Goal: Check status: Check status

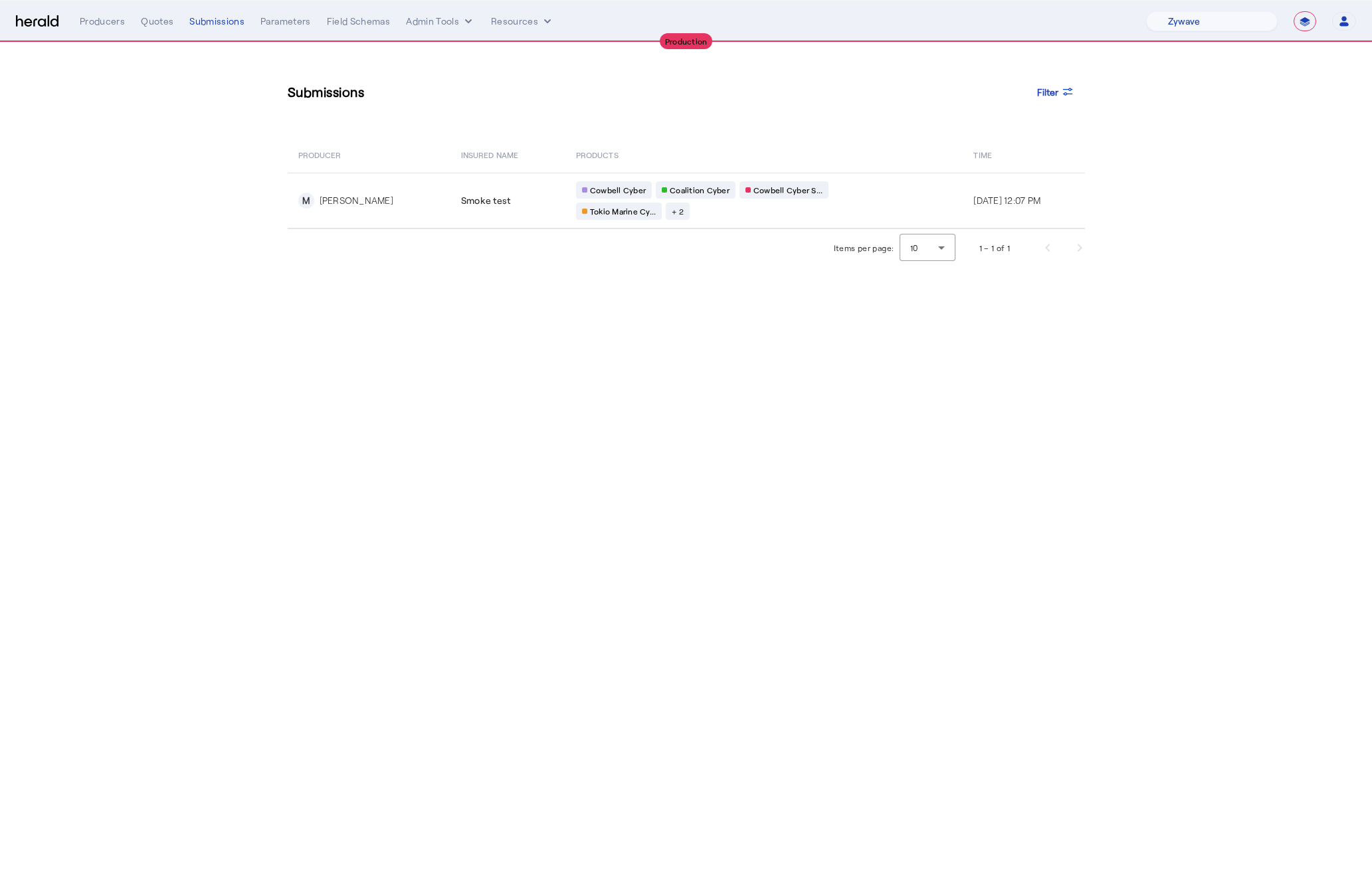
select select "pfm_r9a7_zywave"
select select "**********"
click at [1213, 20] on select "1Fort Affinity Risk [PERSON_NAME] [PERSON_NAME] CRC Campus Coverage Citadel Fif…" at bounding box center [1211, 22] width 131 height 20
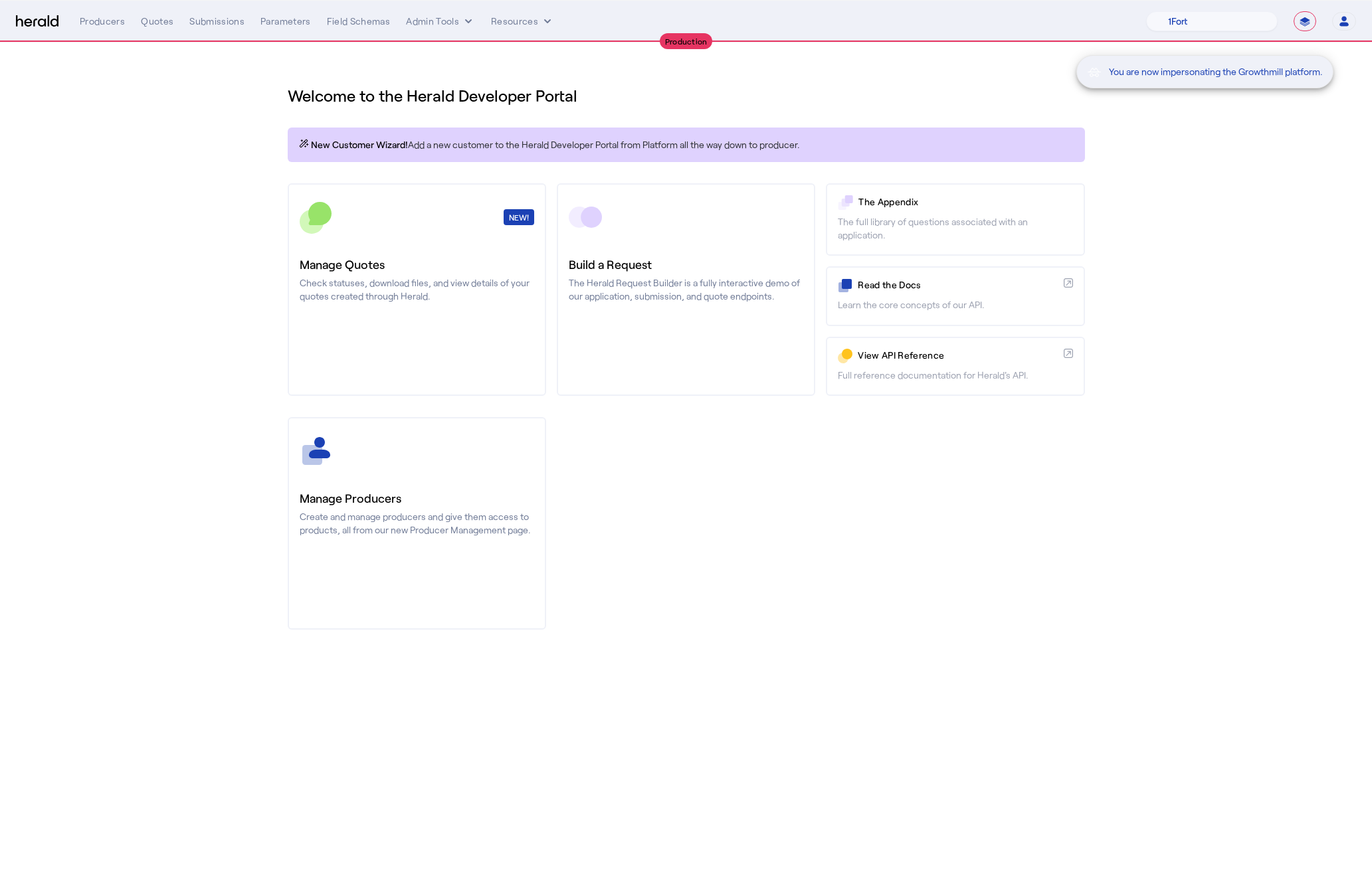
click at [1227, 33] on div "You are now impersonating the Growthmill platform." at bounding box center [1238, 22] width 267 height 44
click at [1213, 20] on div "You are now impersonating the Growthmill platform." at bounding box center [1238, 22] width 267 height 44
click at [1203, 25] on select "1Fort Affinity Risk [PERSON_NAME] [PERSON_NAME] CRC Campus Coverage Citadel Fif…" at bounding box center [1211, 22] width 131 height 20
click at [226, 19] on div "You are now impersonating the Fifthwall platform." at bounding box center [686, 441] width 1372 height 882
click at [202, 19] on div "You are now impersonating the Fifthwall platform." at bounding box center [686, 441] width 1372 height 882
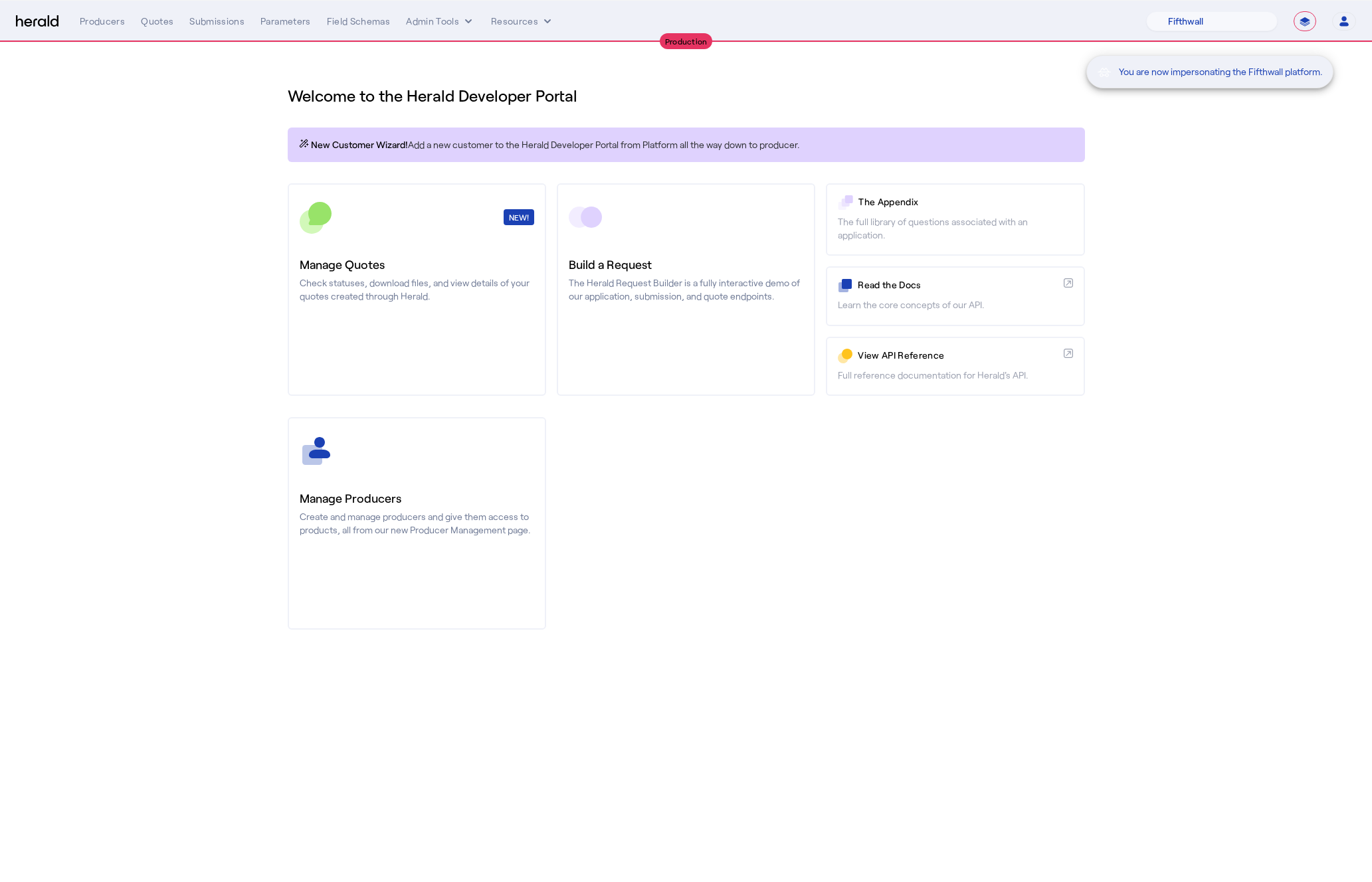
click at [214, 49] on div "You are now impersonating the Fifthwall platform." at bounding box center [686, 441] width 1372 height 882
click at [206, 21] on div "Submissions" at bounding box center [217, 21] width 55 height 13
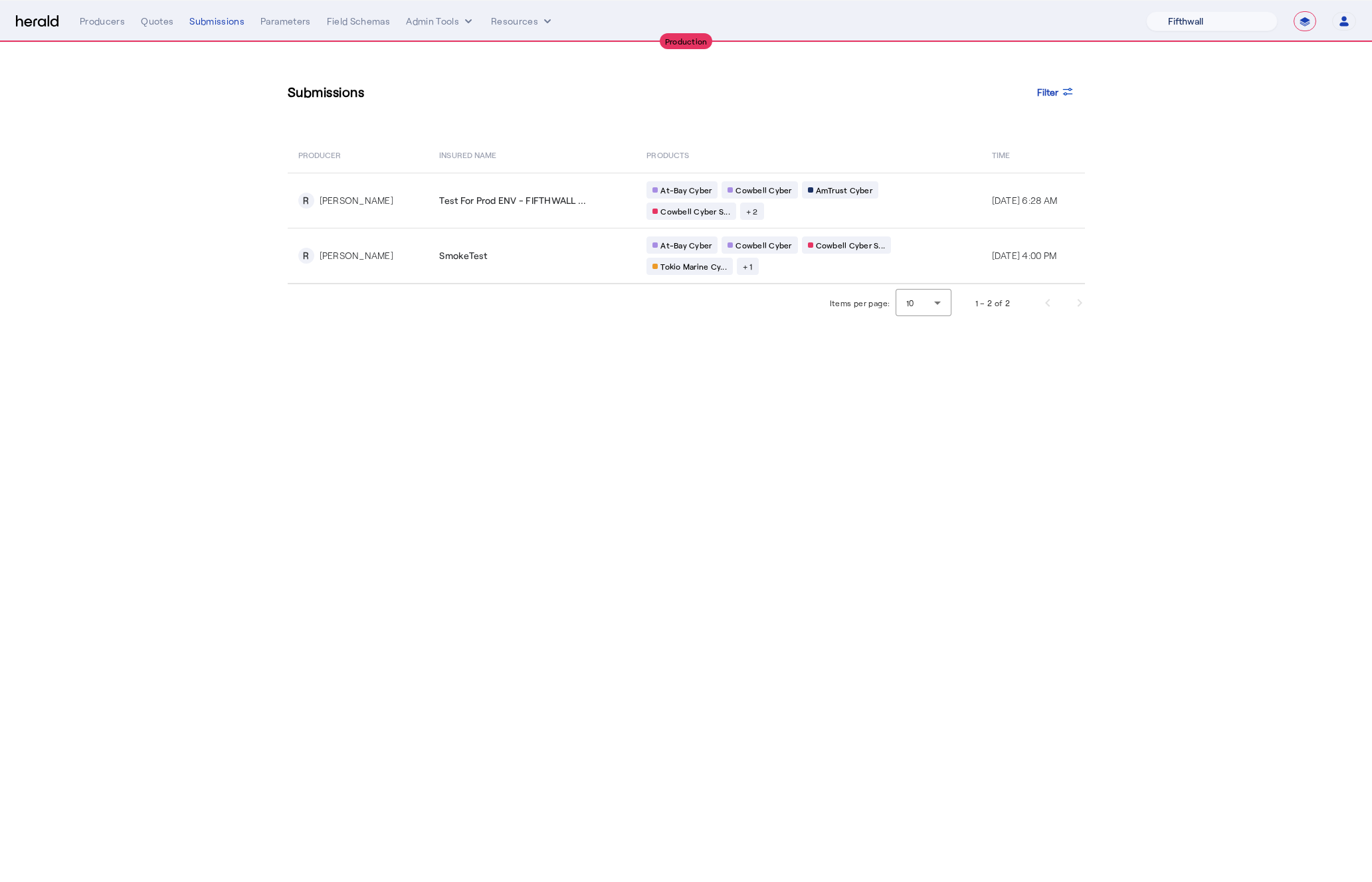
click at [1169, 29] on select "1Fort Affinity Risk [PERSON_NAME] [PERSON_NAME] CRC Campus Coverage Citadel Fif…" at bounding box center [1211, 22] width 131 height 20
select select "pfm_z9k1_growthmill"
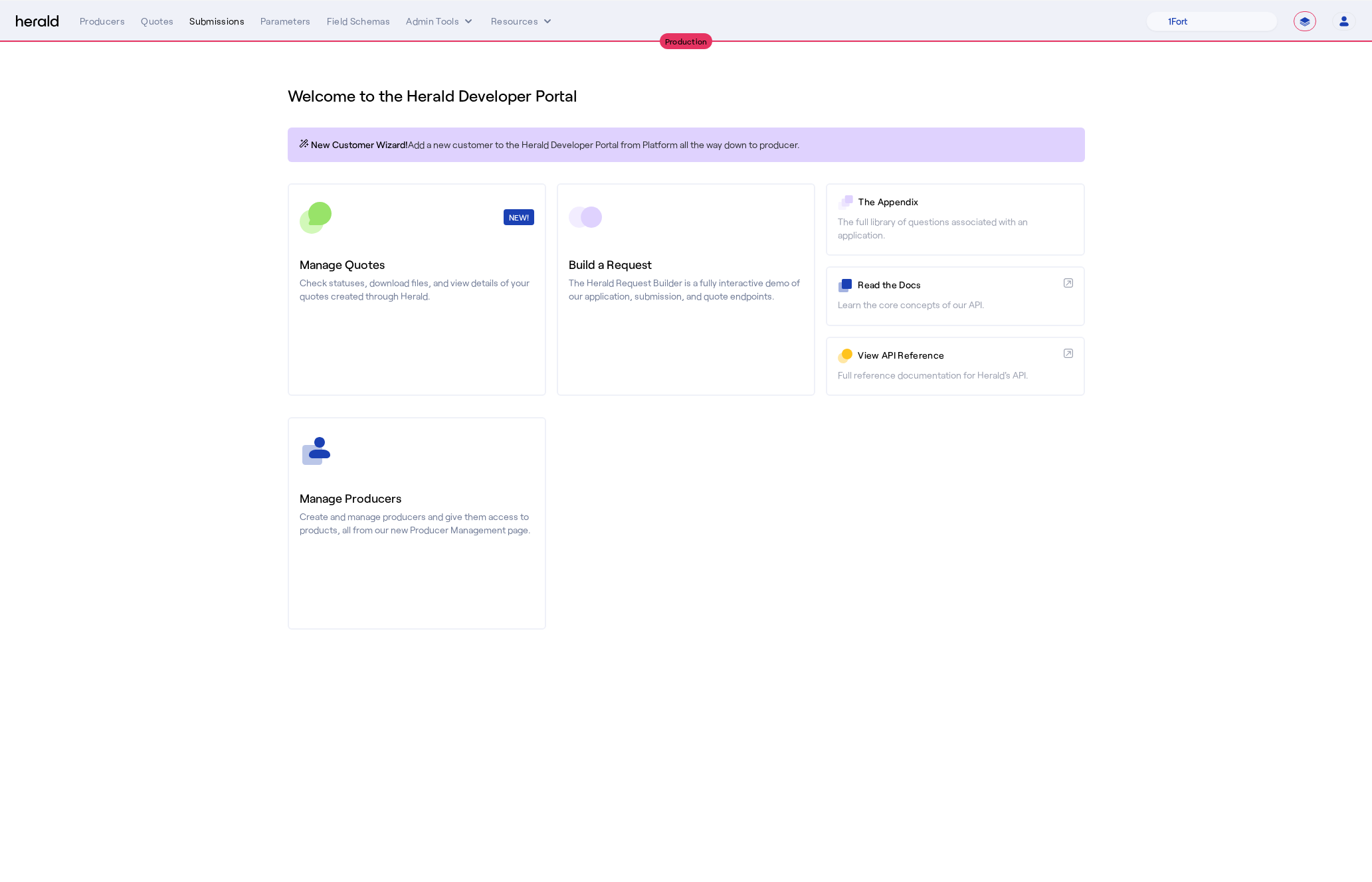
click at [230, 23] on div "Submissions" at bounding box center [217, 21] width 55 height 13
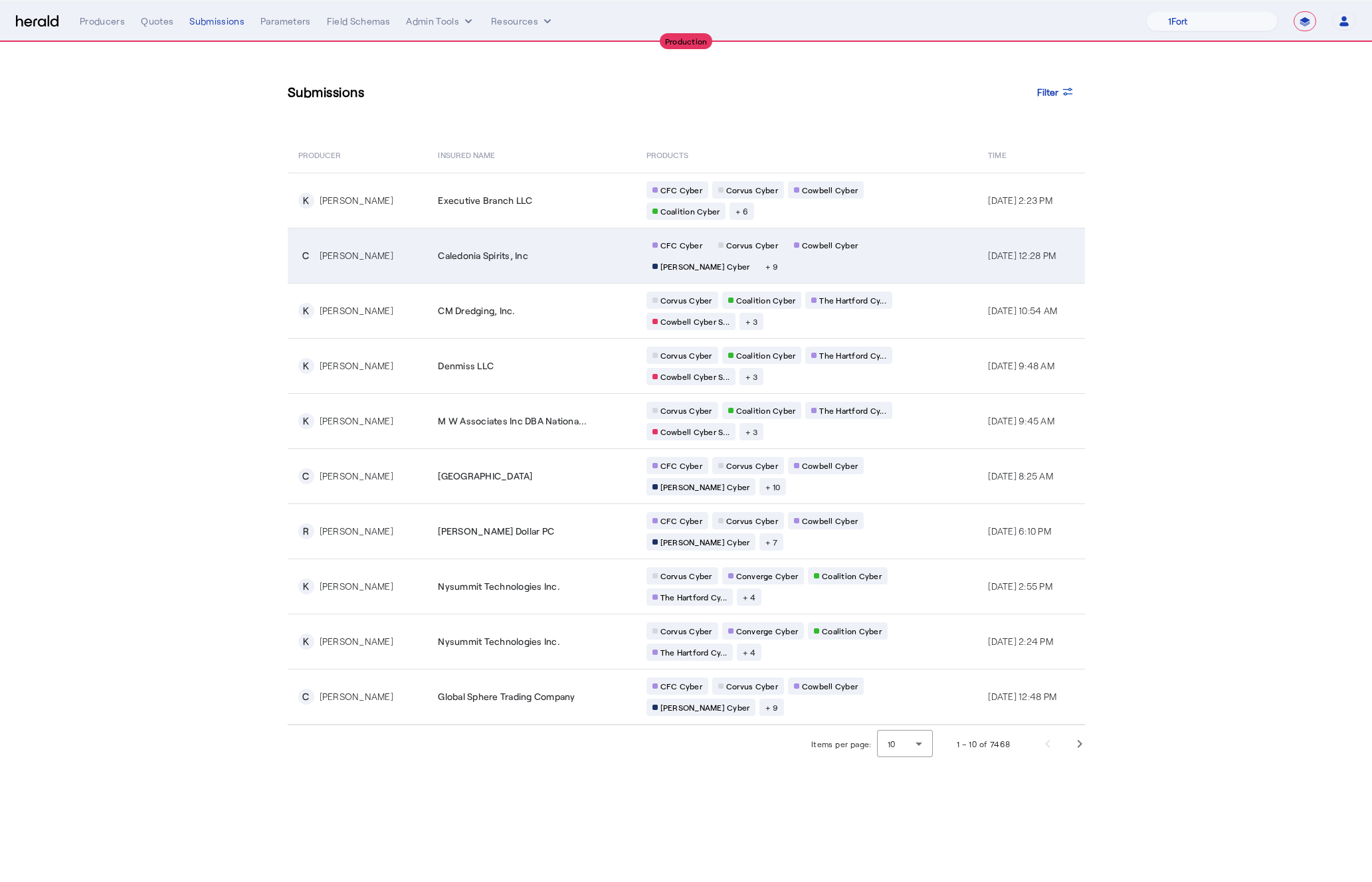
click at [568, 261] on div "Caledonia Spirits, Inc" at bounding box center [533, 255] width 192 height 13
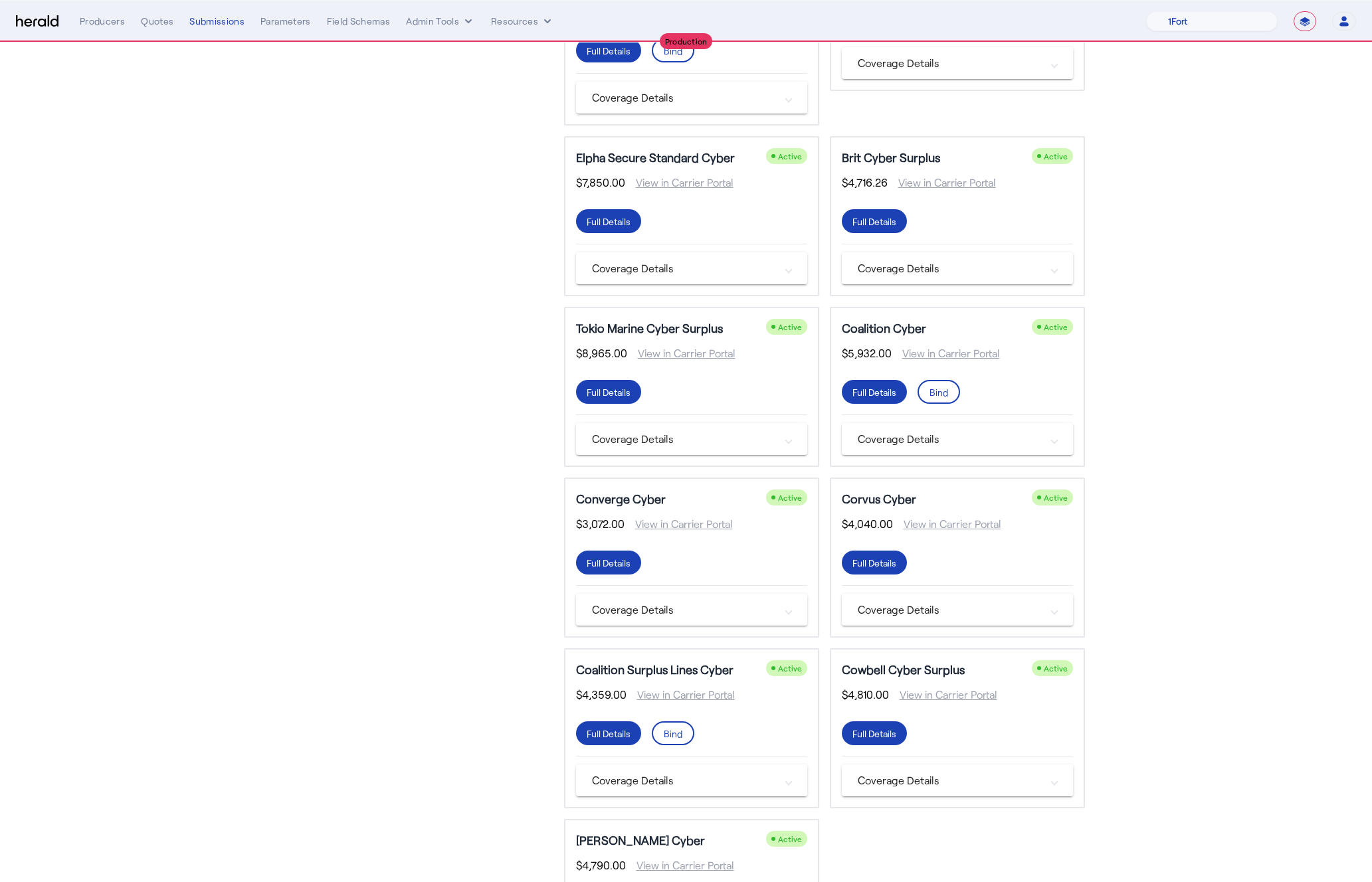
scroll to position [364, 0]
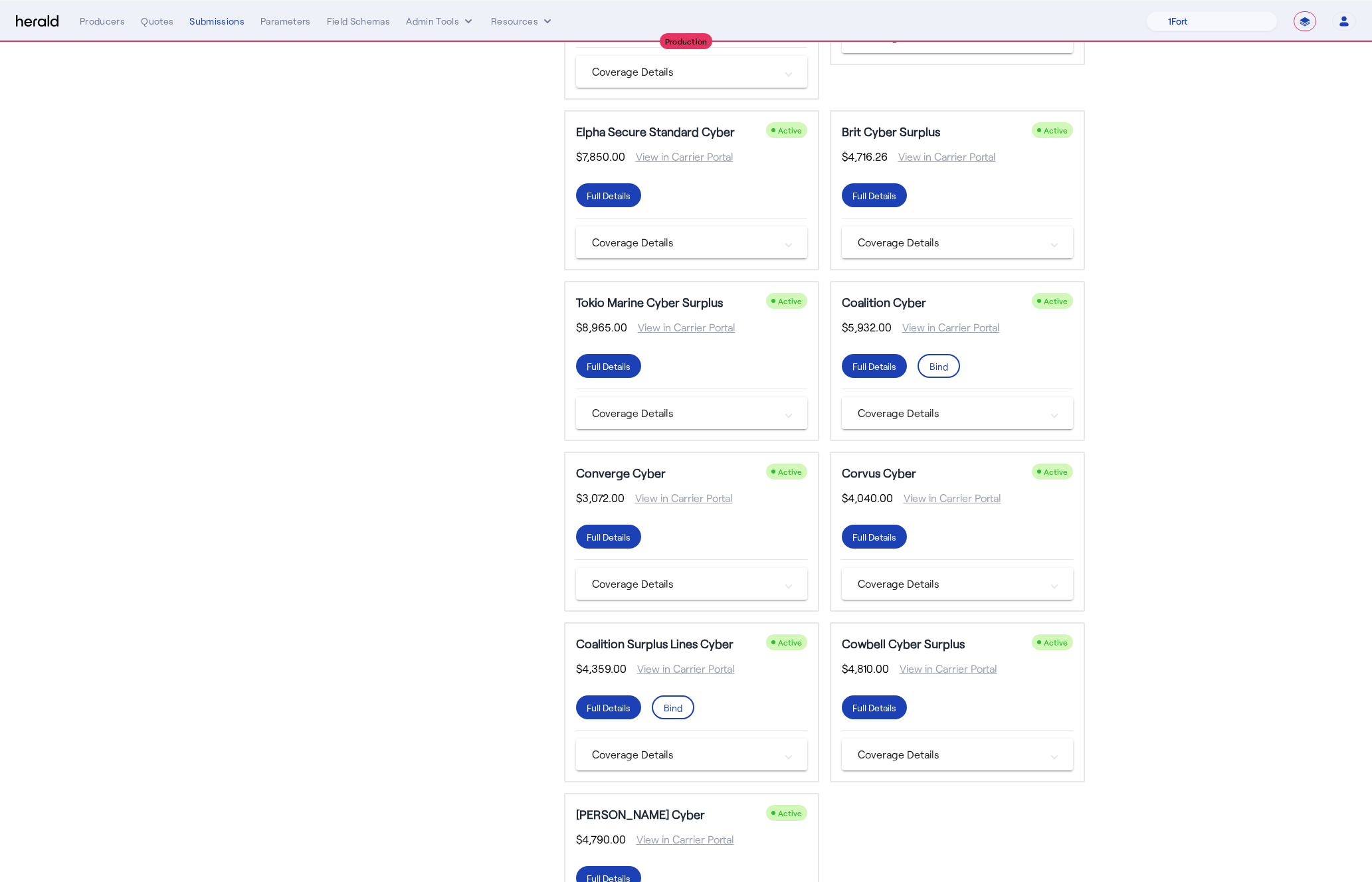
click at [758, 596] on mat-expansion-panel-header "Coverage Details" at bounding box center [691, 584] width 231 height 32
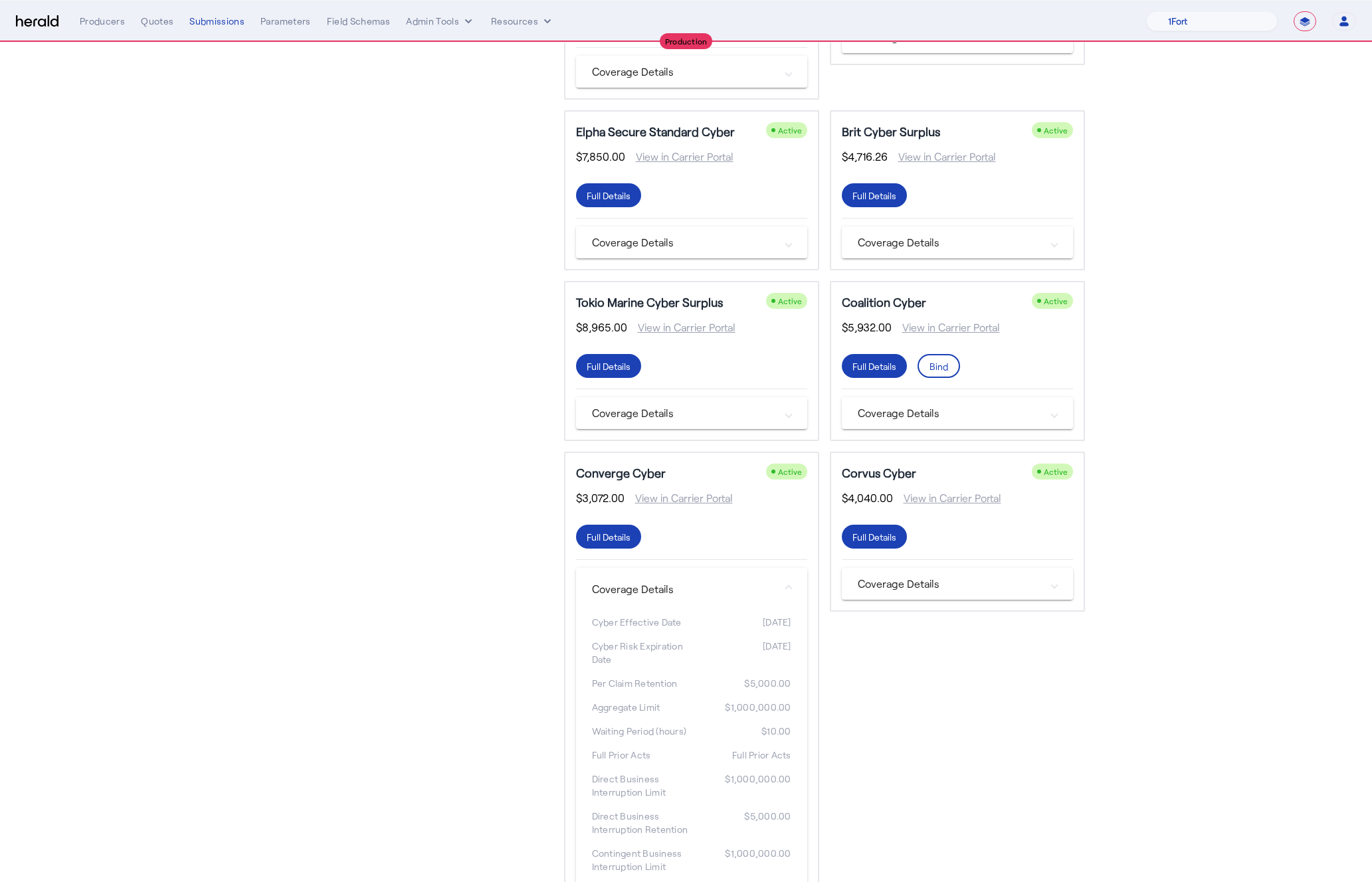
click at [752, 592] on mat-panel-title "Coverage Details" at bounding box center [683, 589] width 183 height 16
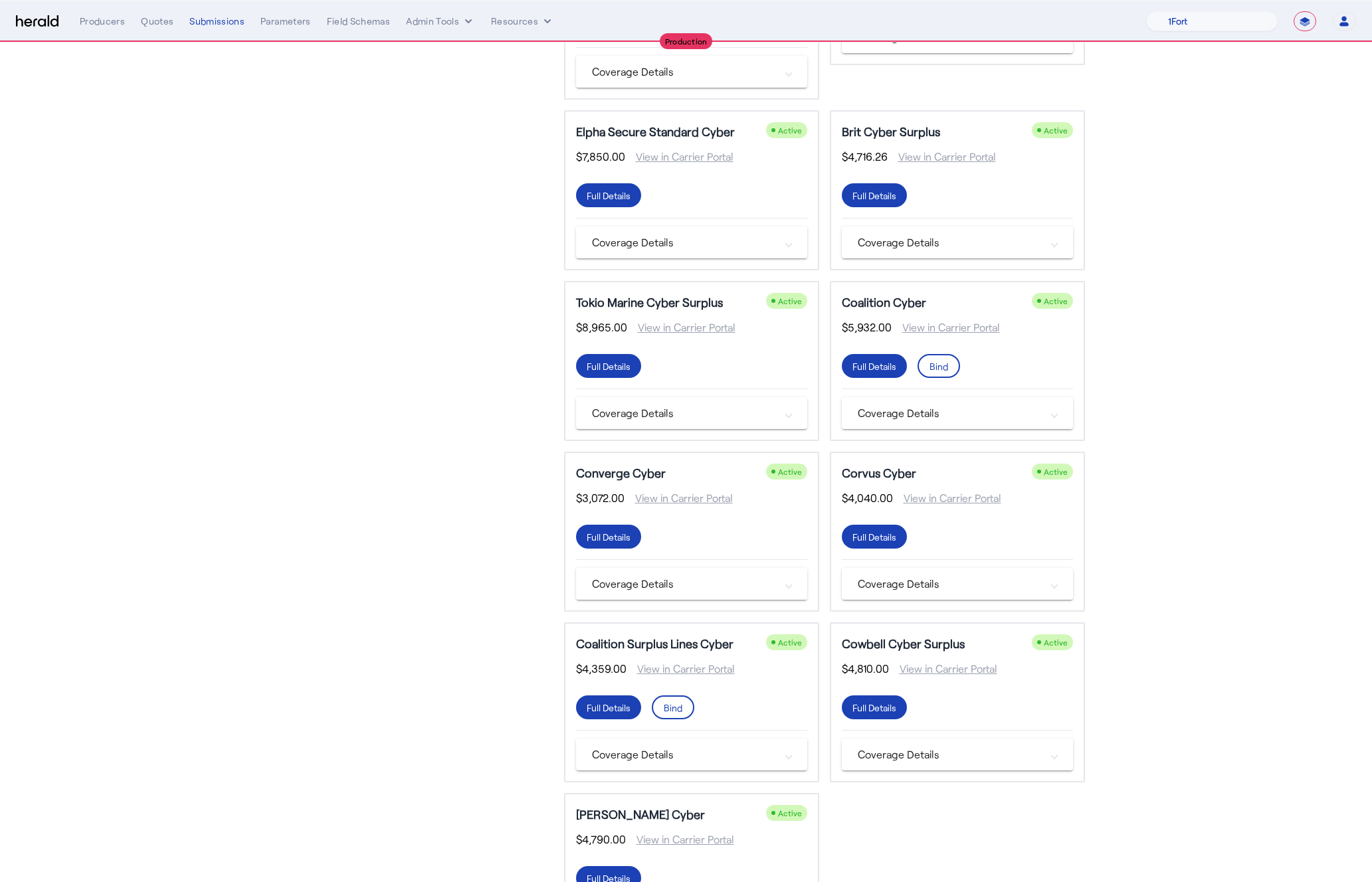
click at [752, 592] on mat-expansion-panel-header "Coverage Details" at bounding box center [691, 584] width 231 height 32
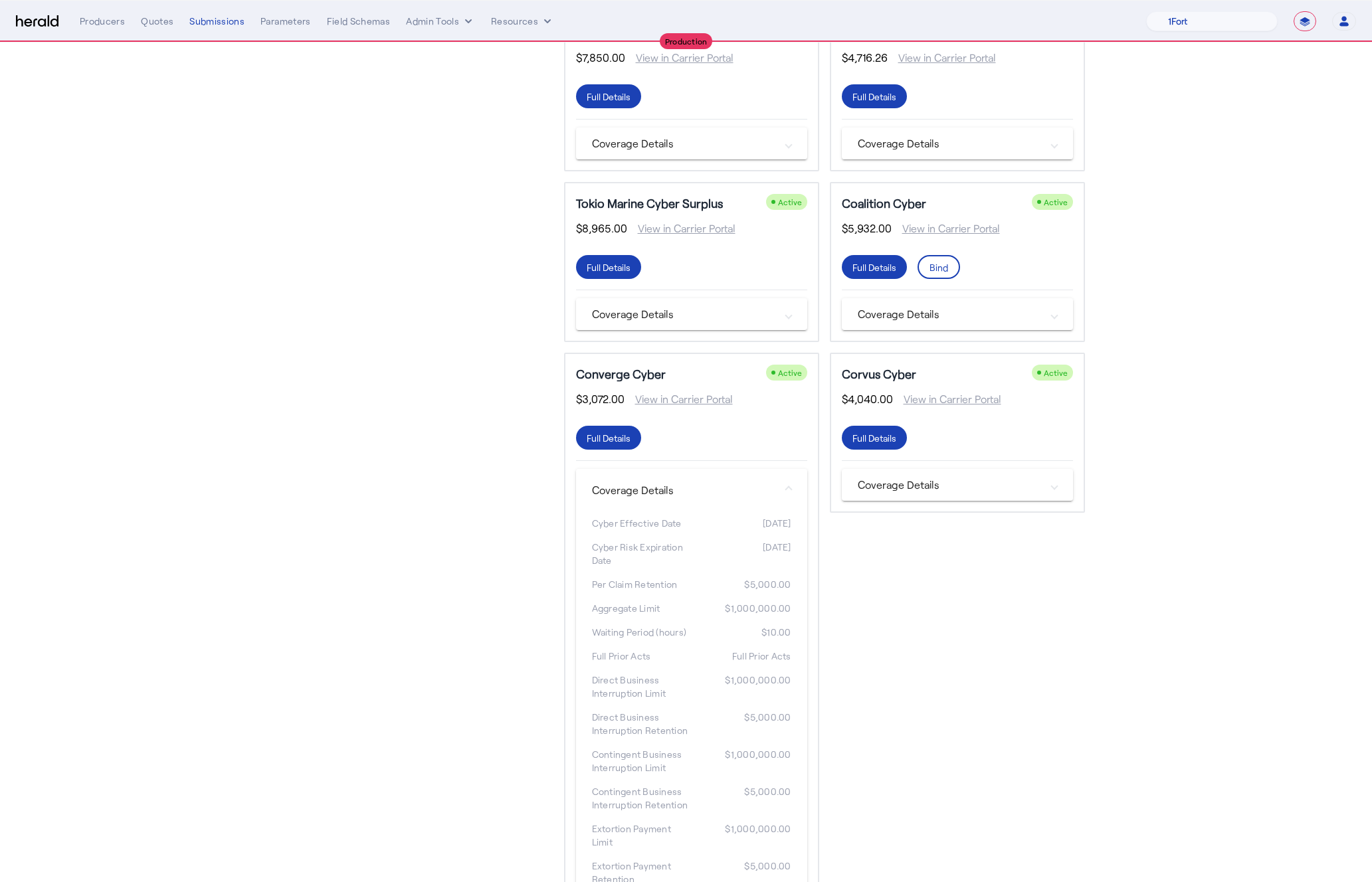
scroll to position [504, 0]
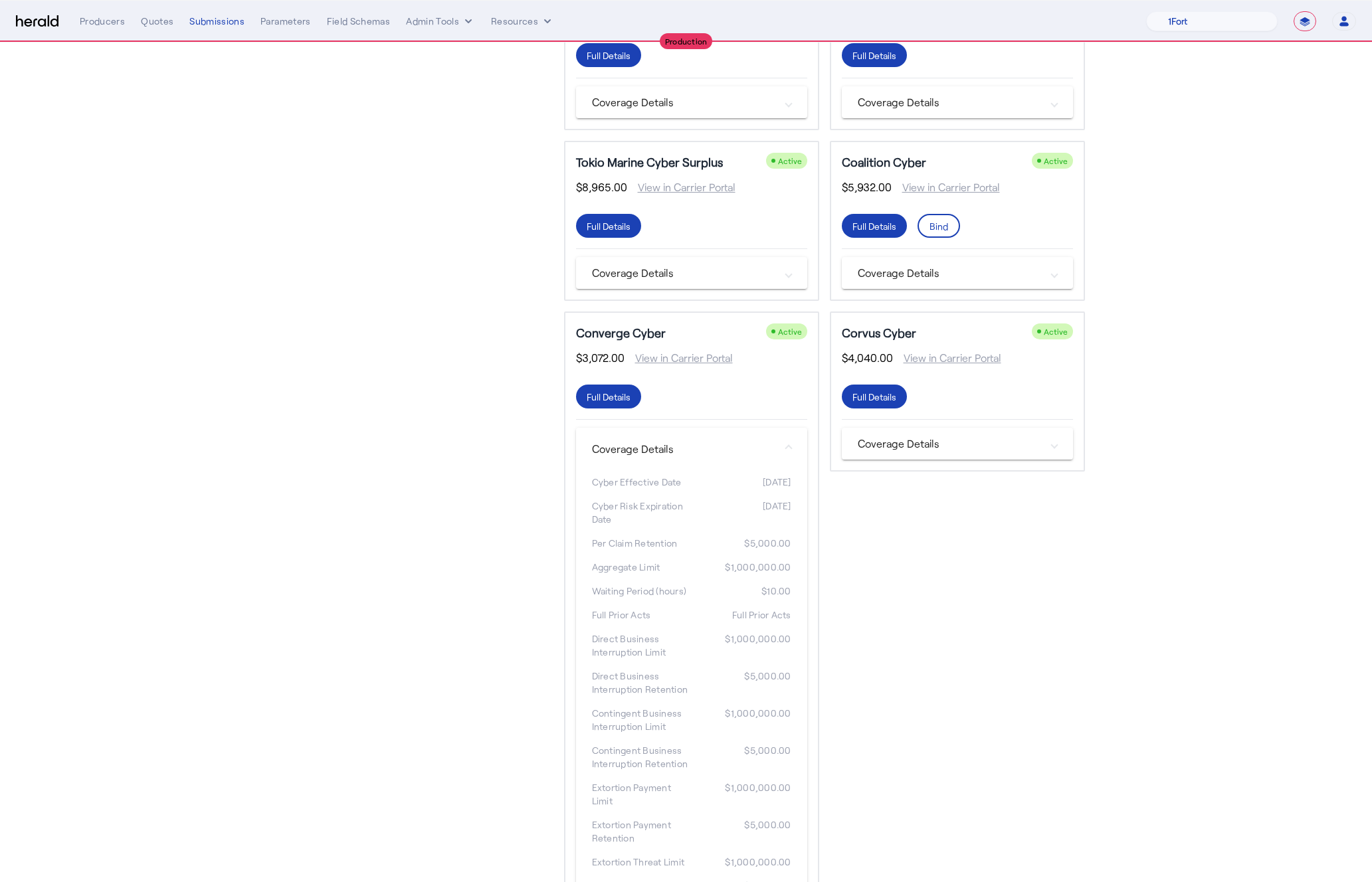
click at [763, 440] on mat-expansion-panel-header "Coverage Details" at bounding box center [691, 448] width 231 height 43
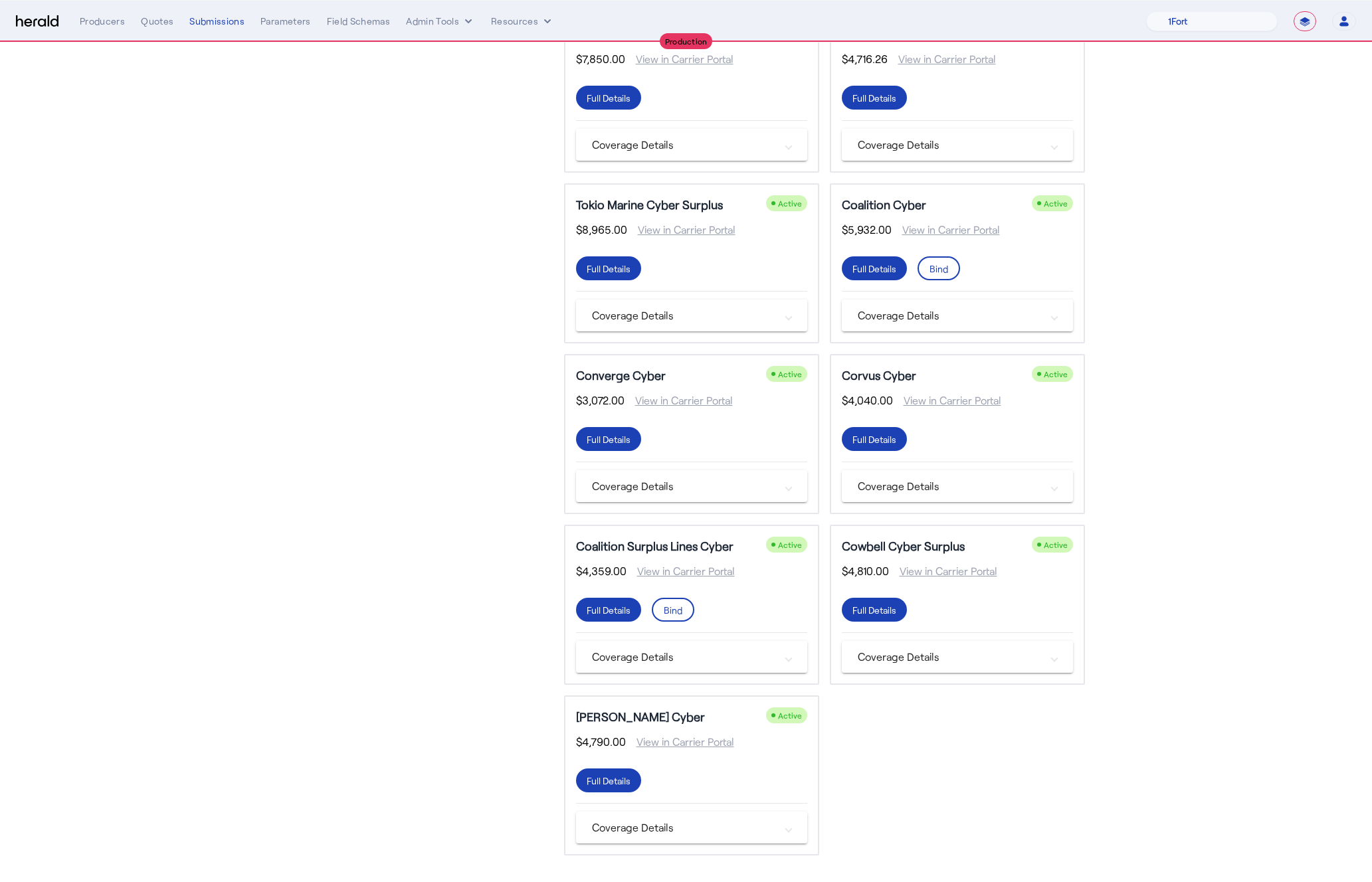
click at [752, 654] on mat-panel-title "Coverage Details" at bounding box center [683, 657] width 183 height 16
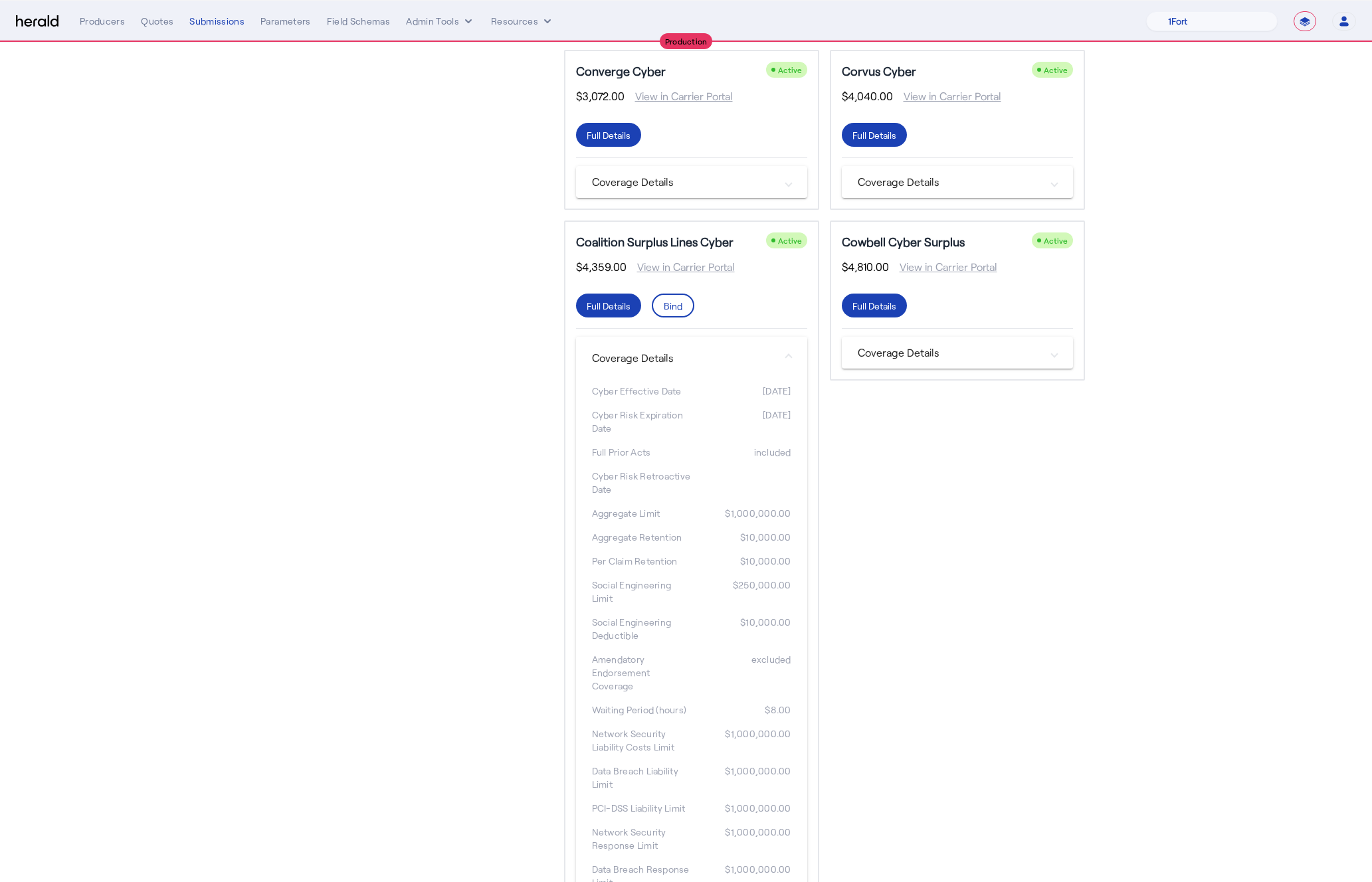
scroll to position [767, 0]
click at [798, 354] on mat-expansion-panel-header "Coverage Details" at bounding box center [691, 357] width 231 height 43
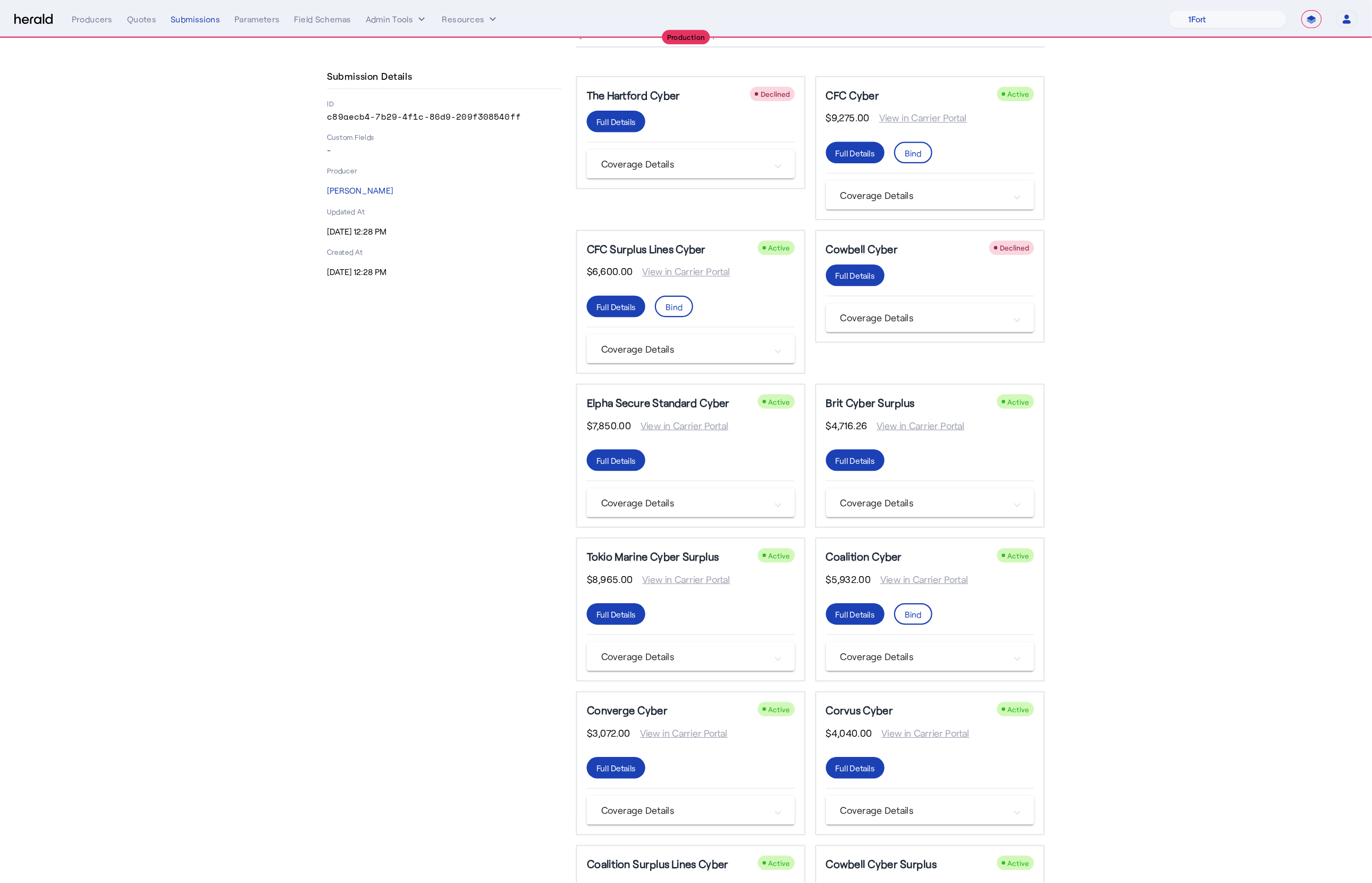
scroll to position [0, 0]
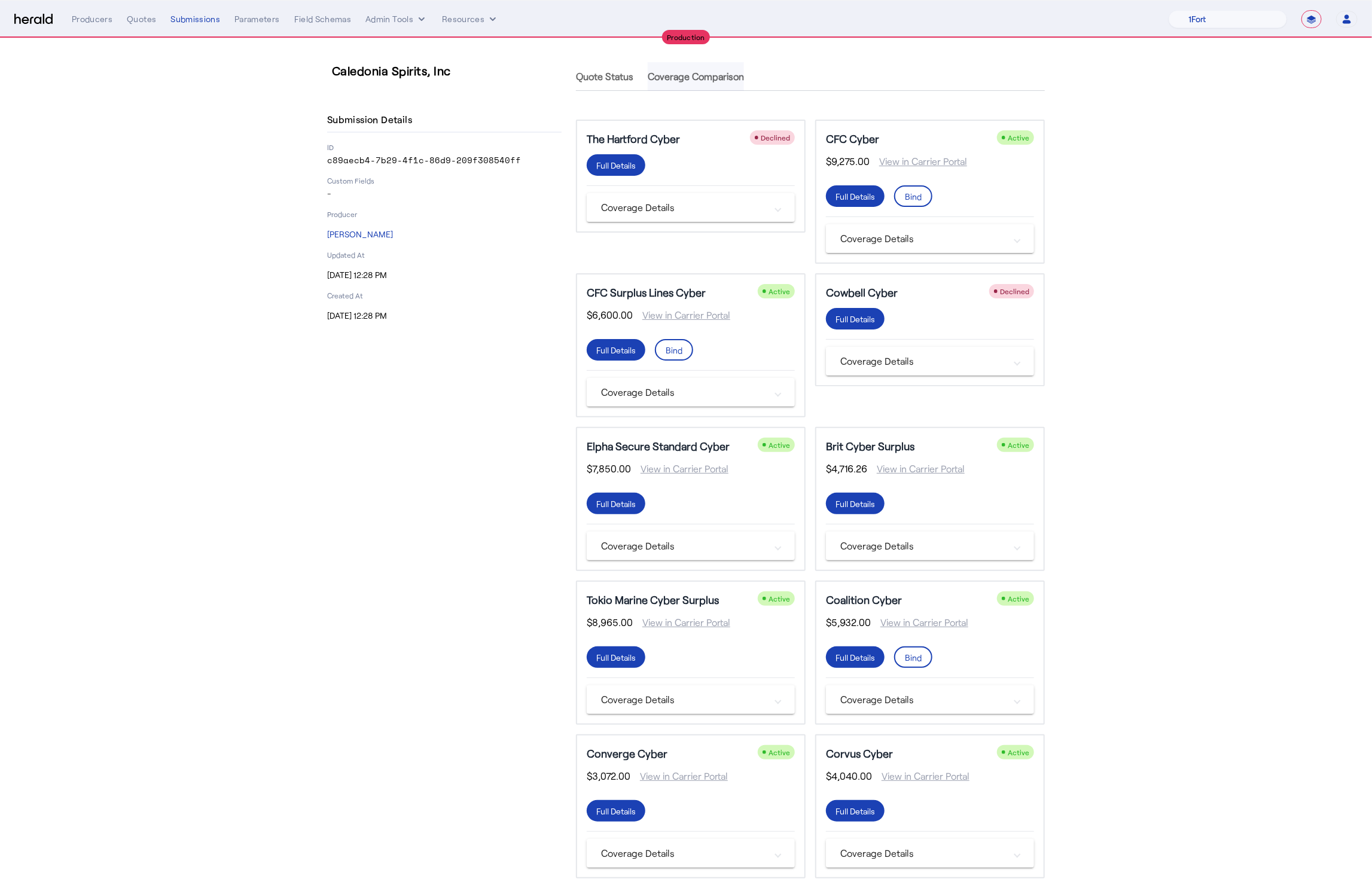
click at [714, 80] on span "Coverage Comparison" at bounding box center [696, 77] width 97 height 10
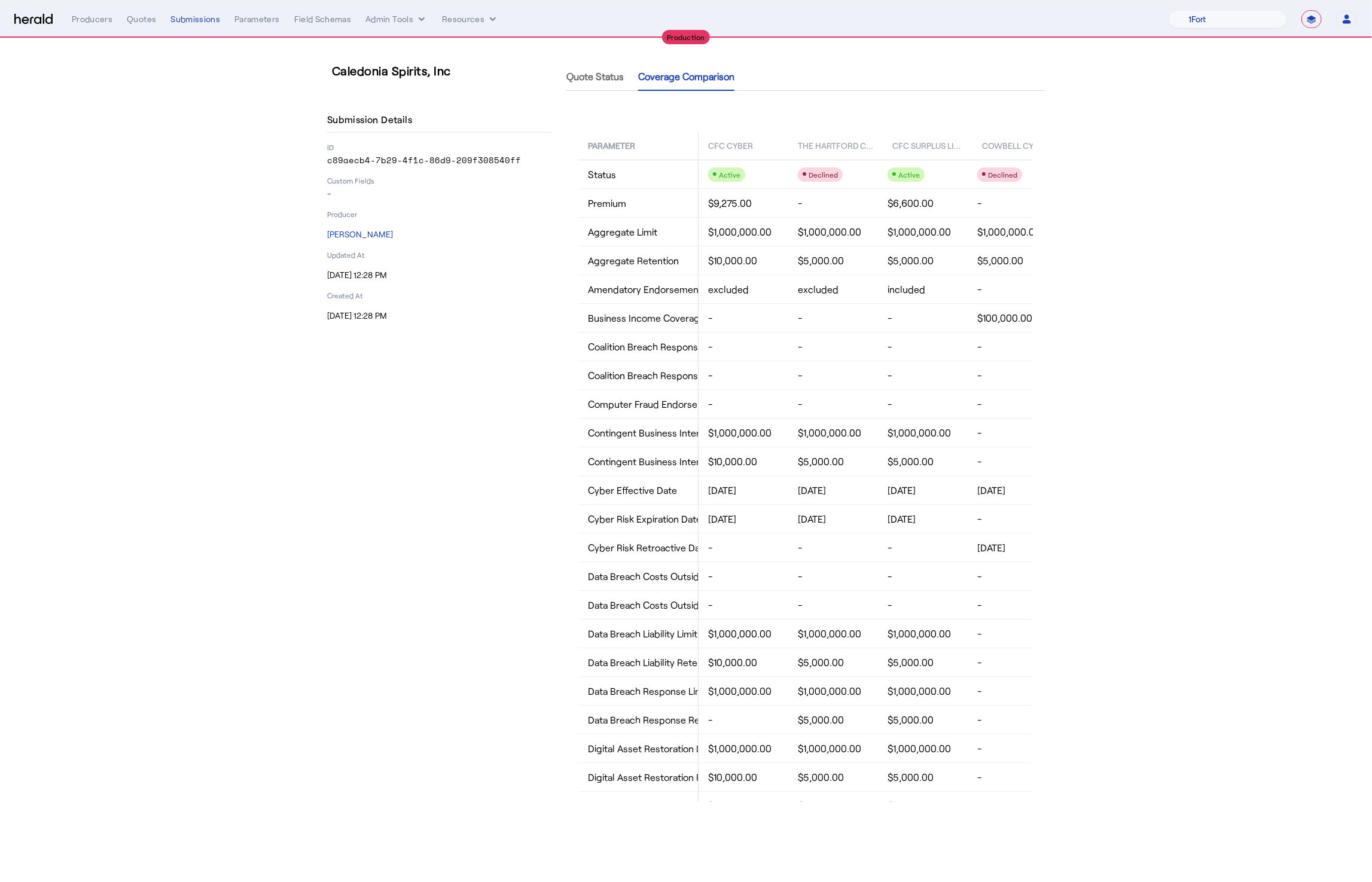
click at [623, 76] on ul "Quote Status Coverage Comparison" at bounding box center [650, 76] width 168 height 29
click at [611, 77] on span "Quote Status" at bounding box center [595, 77] width 57 height 10
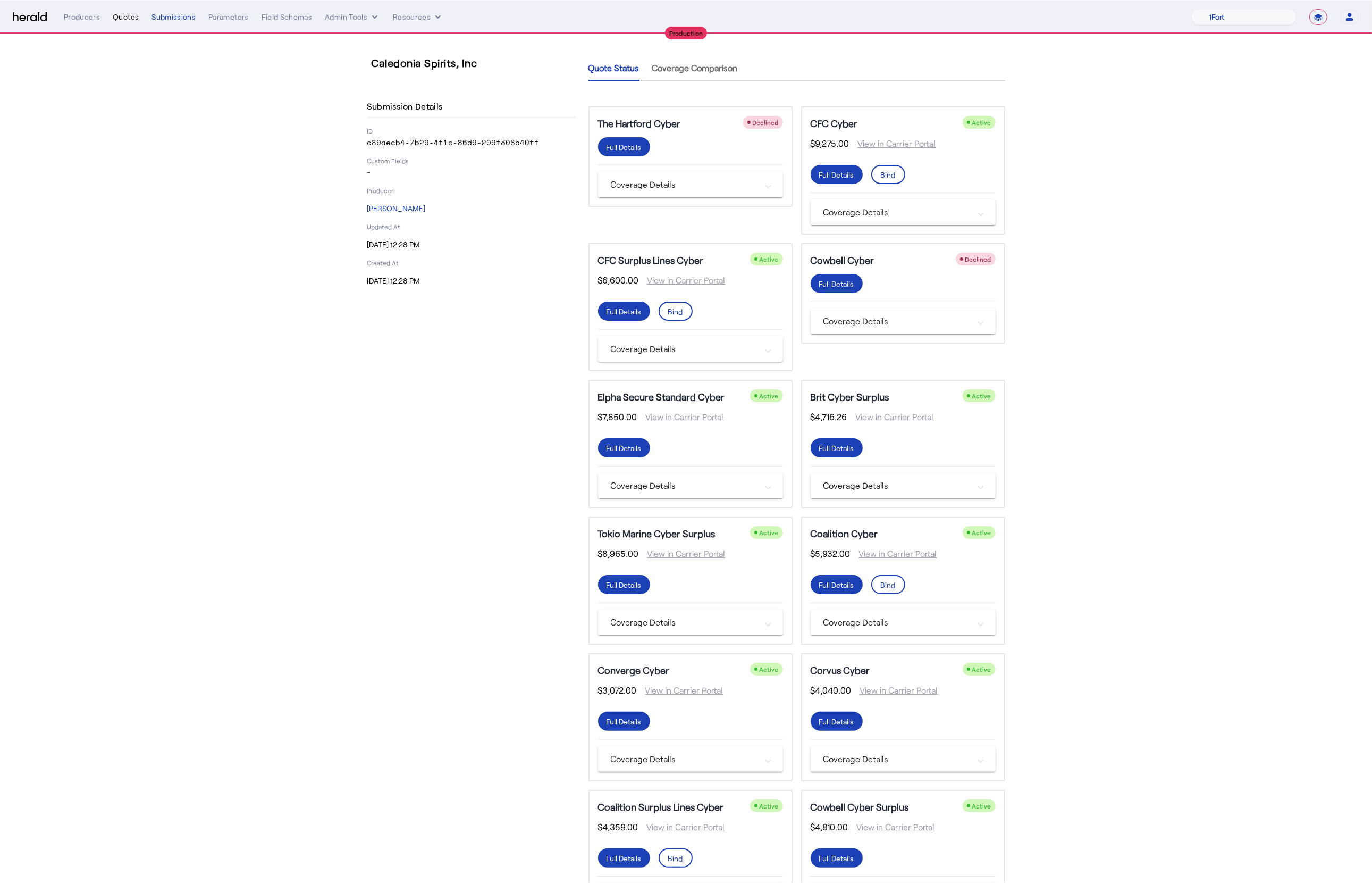
click at [128, 19] on div "Quotes" at bounding box center [126, 17] width 26 height 11
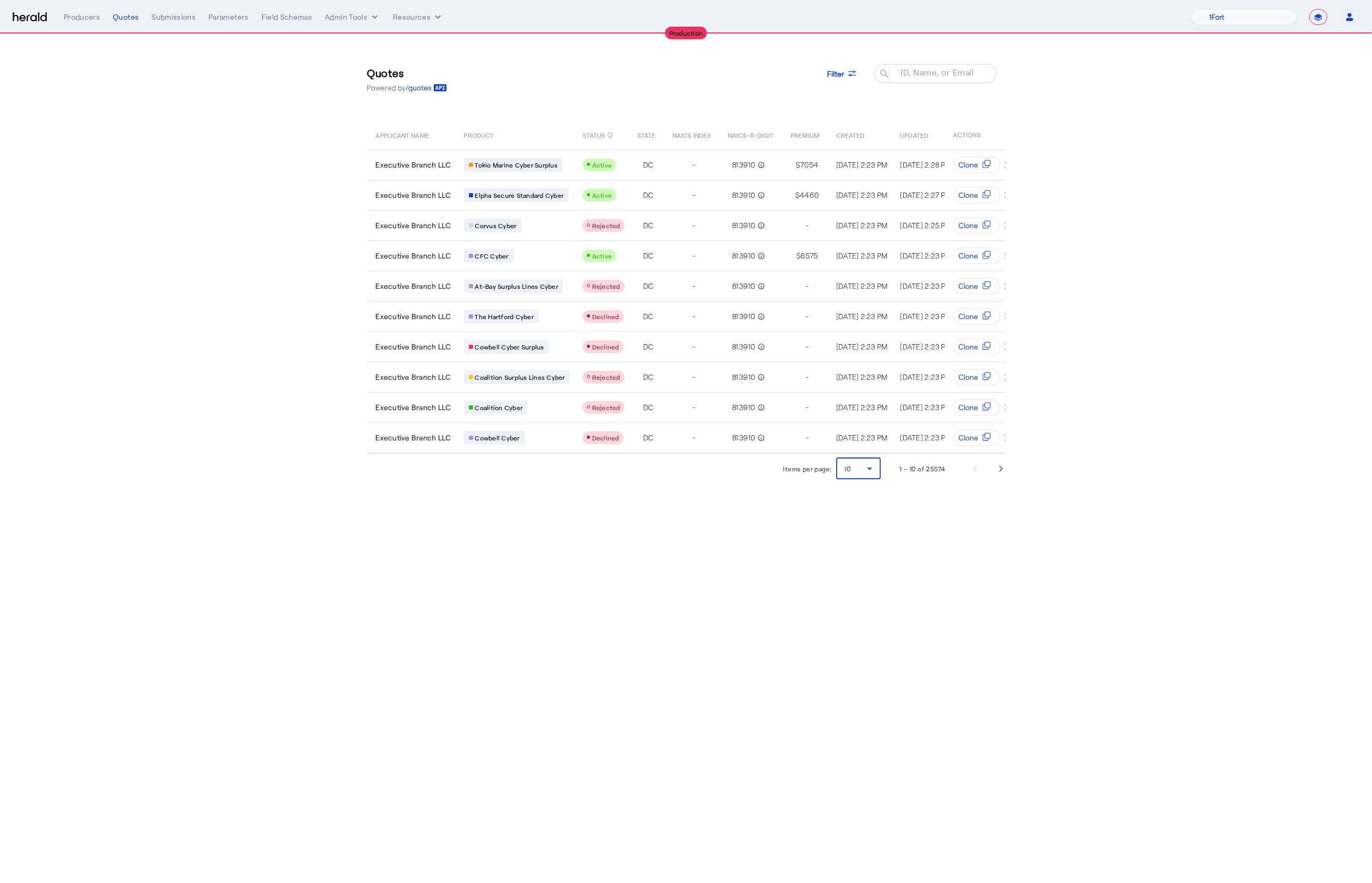
click at [848, 465] on span "10" at bounding box center [848, 469] width 6 height 7
click at [853, 542] on span "50" at bounding box center [859, 540] width 27 height 13
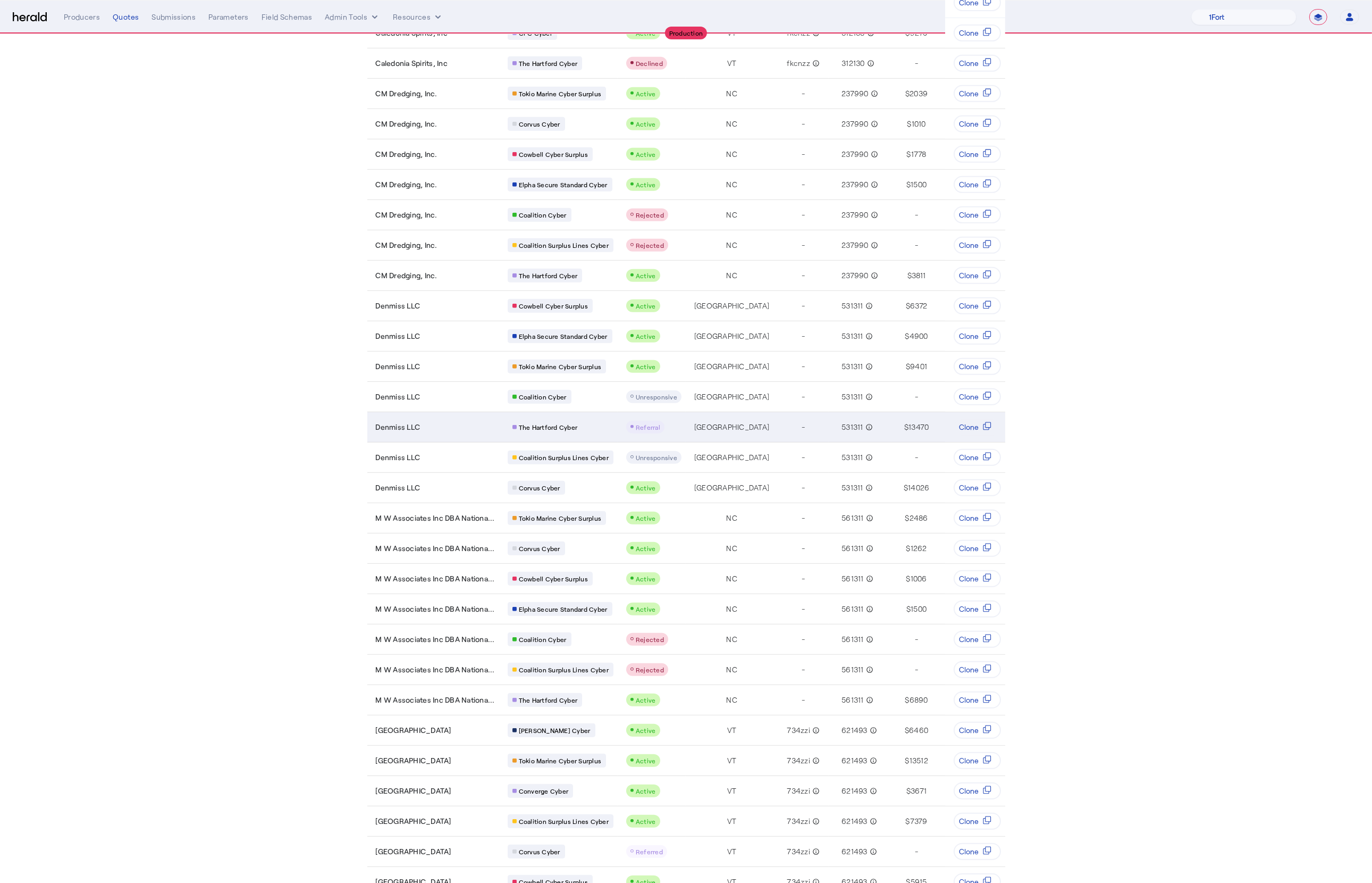
scroll to position [778, 0]
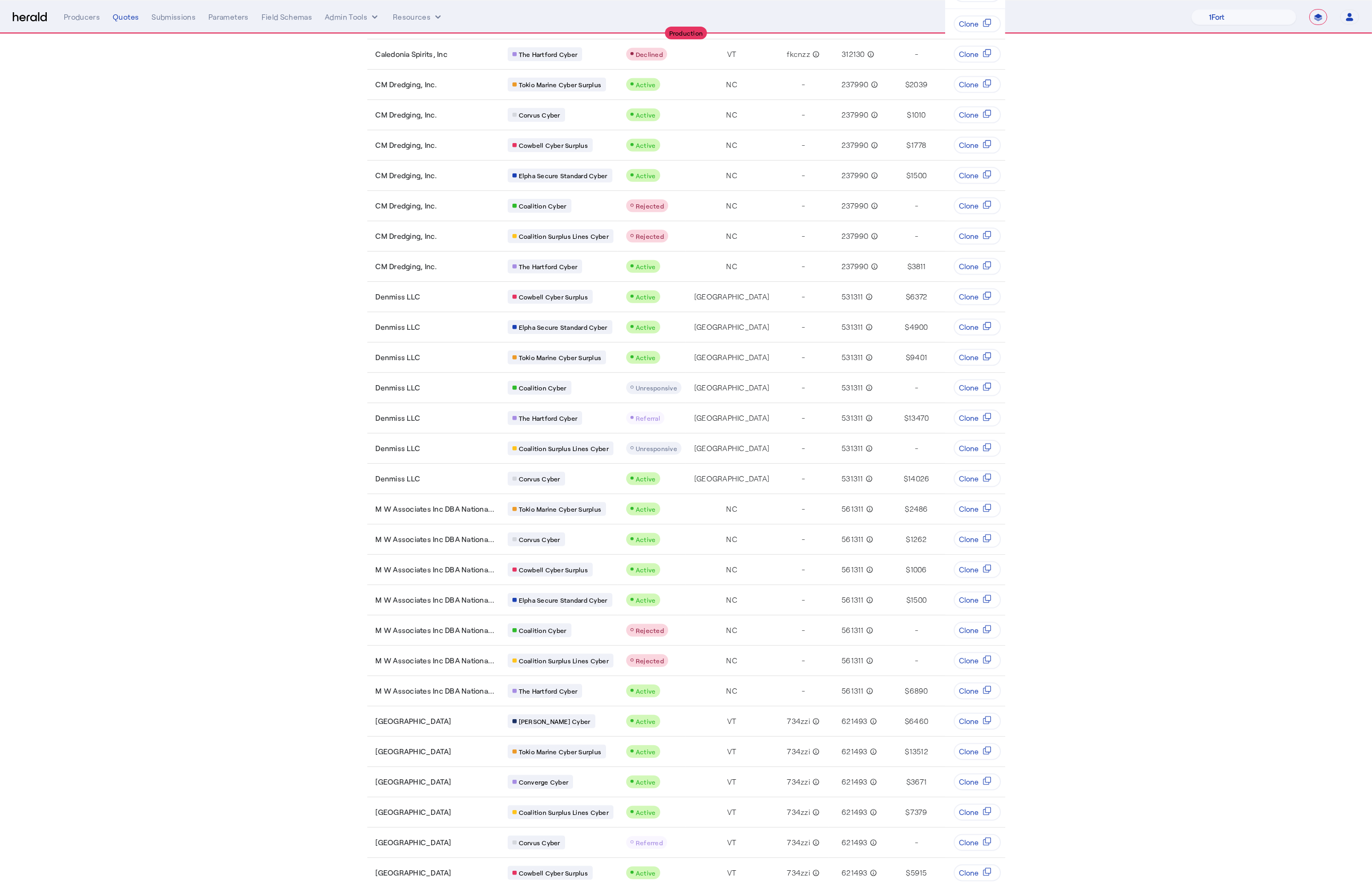
click at [1044, 706] on div at bounding box center [686, 441] width 1372 height 883
